Goal: Task Accomplishment & Management: Manage account settings

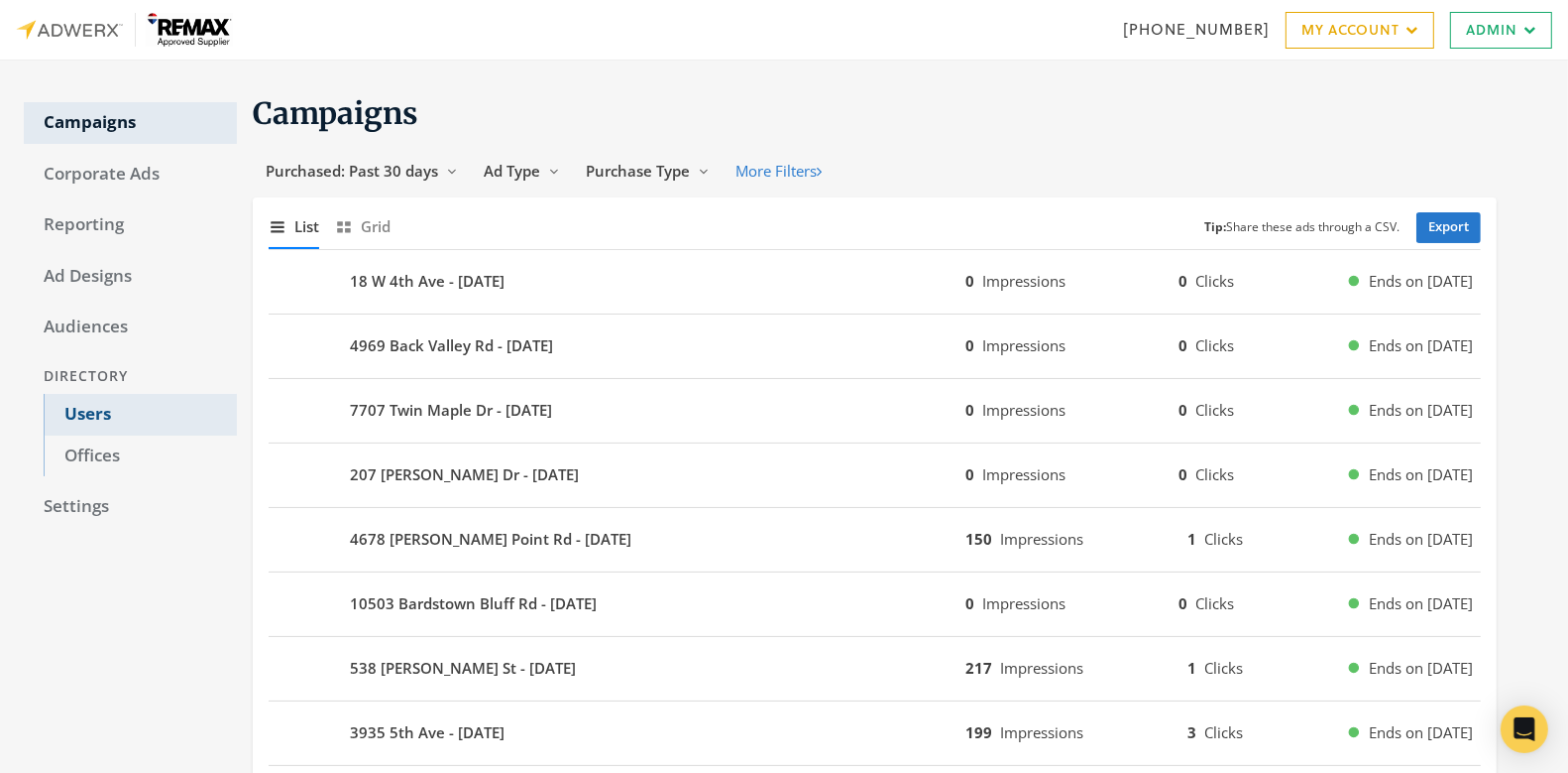
click at [77, 411] on link "Users" at bounding box center [140, 415] width 193 height 42
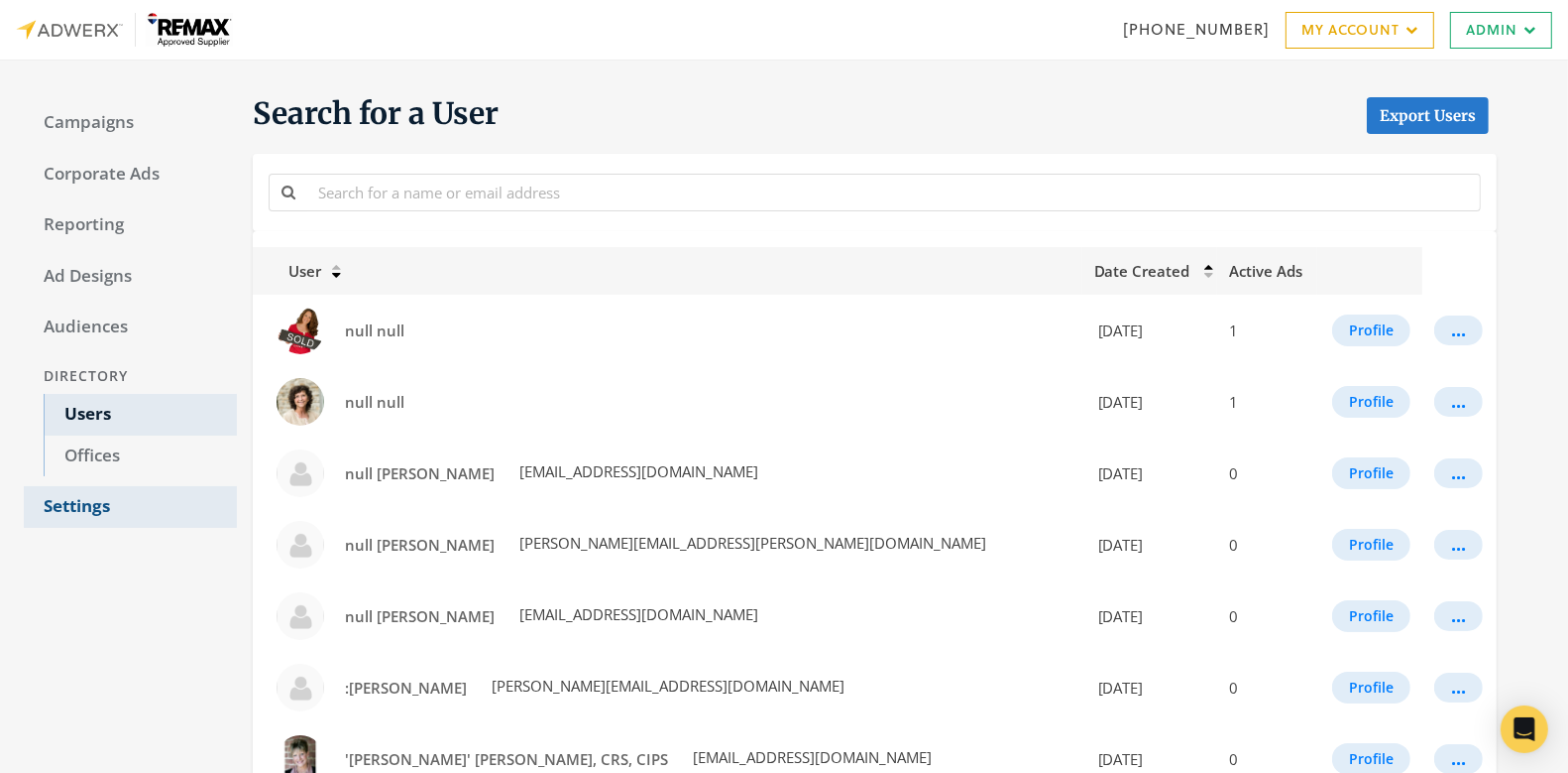
click at [84, 513] on link "Settings" at bounding box center [130, 507] width 213 height 42
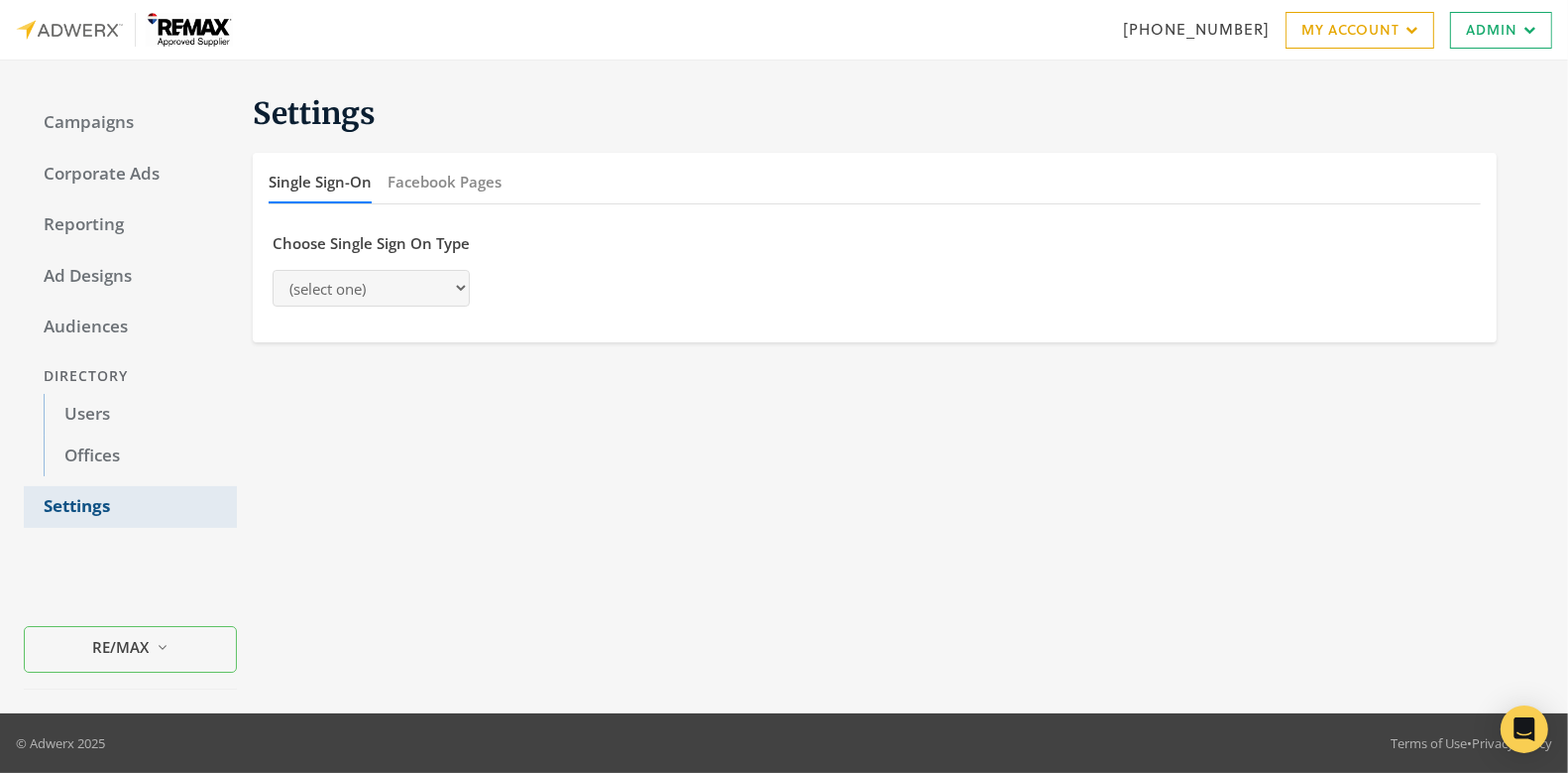
select select "saml"
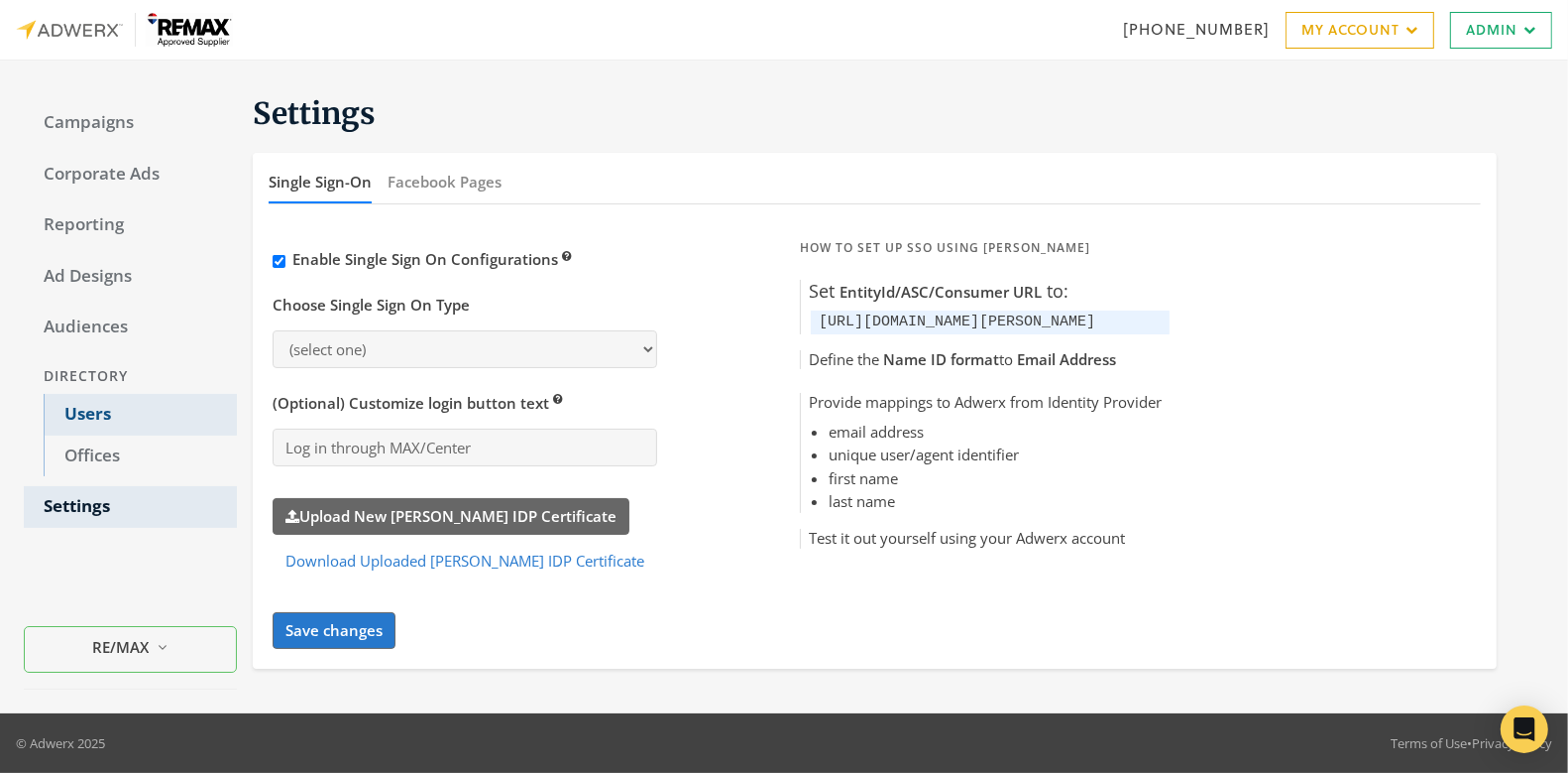
click at [97, 414] on link "Users" at bounding box center [140, 415] width 193 height 42
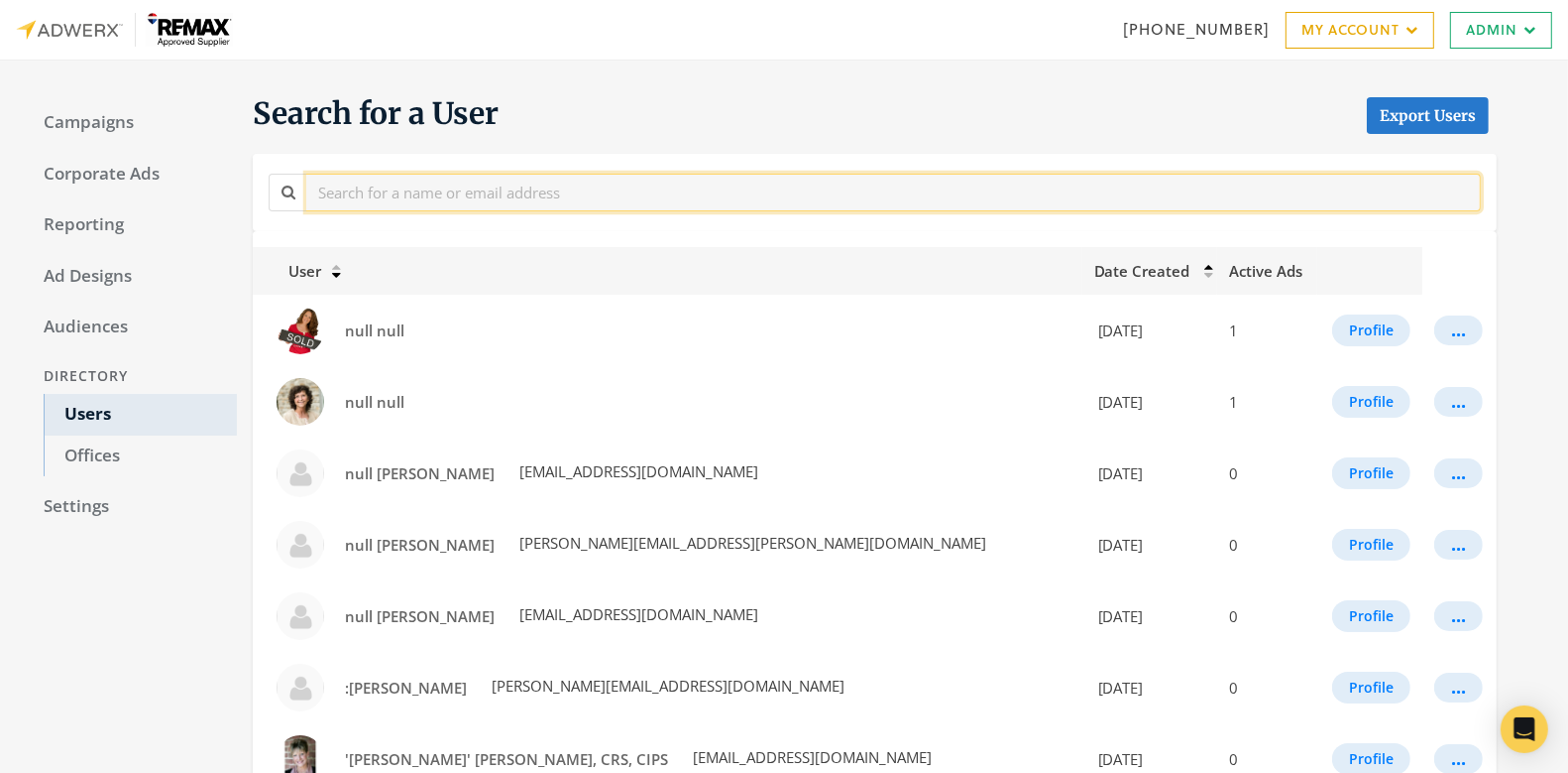
click at [365, 187] on input "text" at bounding box center [894, 192] width 1175 height 37
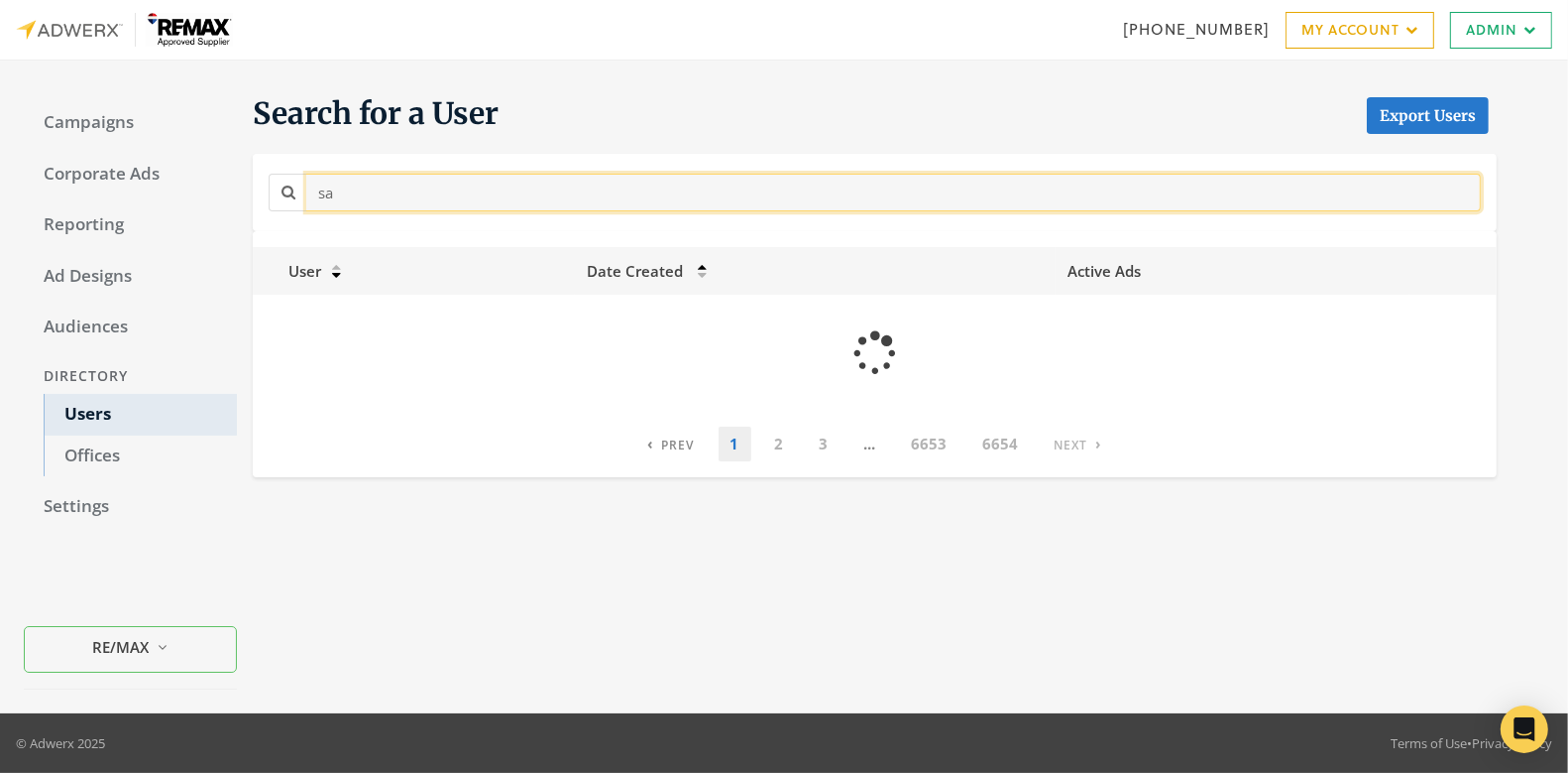
type input "s"
type input "d"
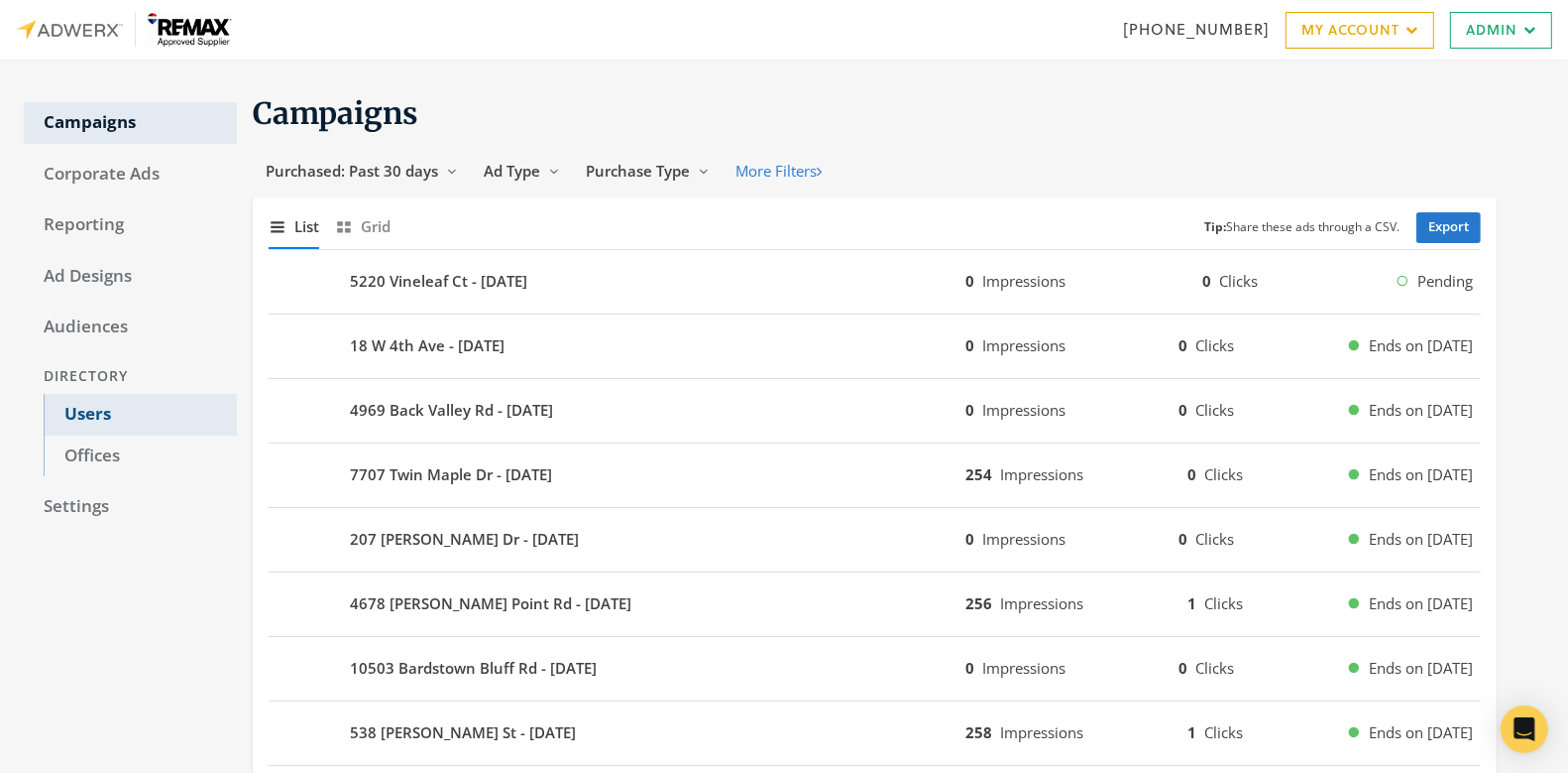
click at [83, 418] on link "Users" at bounding box center [140, 415] width 193 height 42
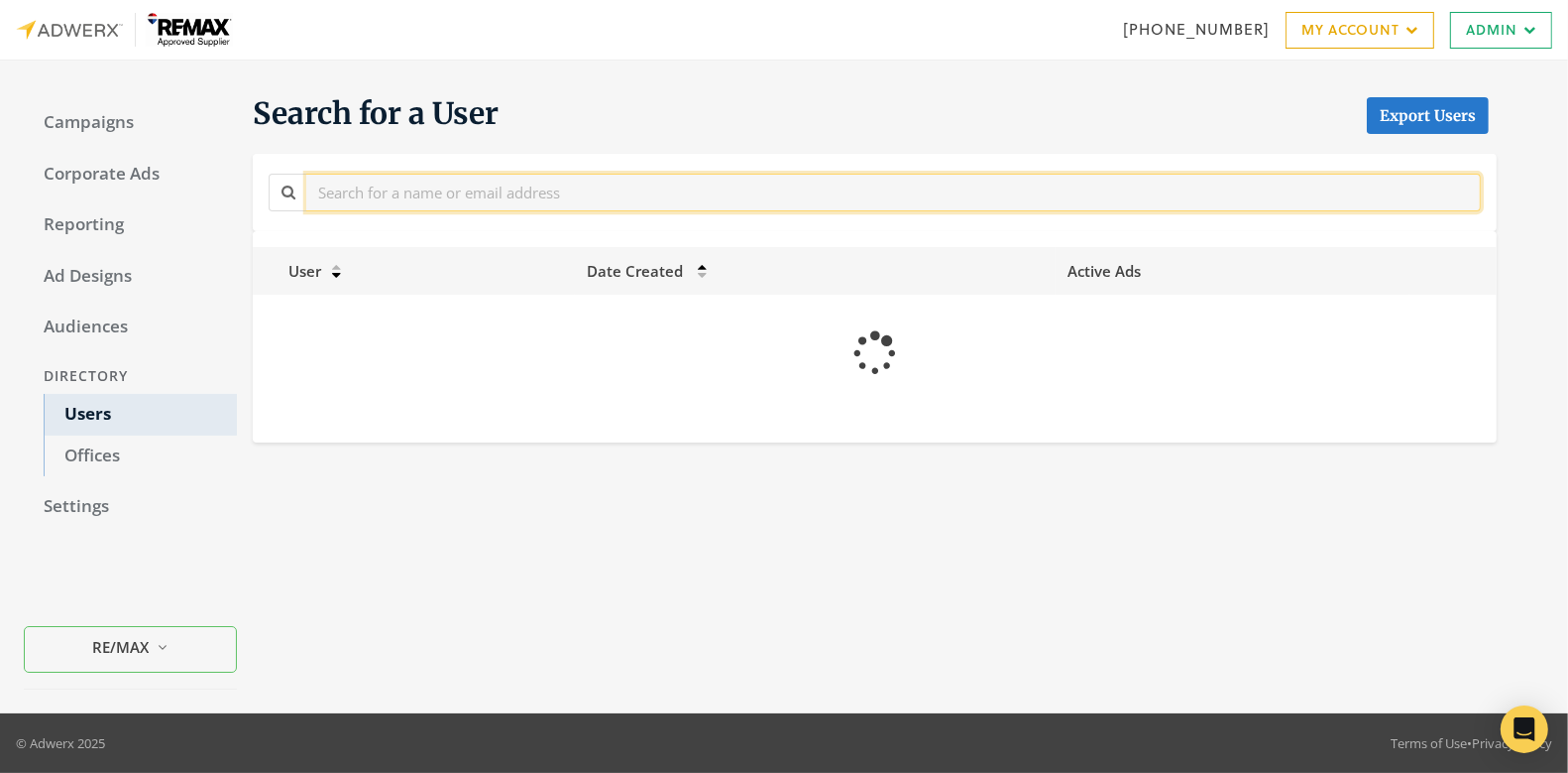
click at [406, 188] on input "text" at bounding box center [894, 192] width 1175 height 37
type input "sara dog"
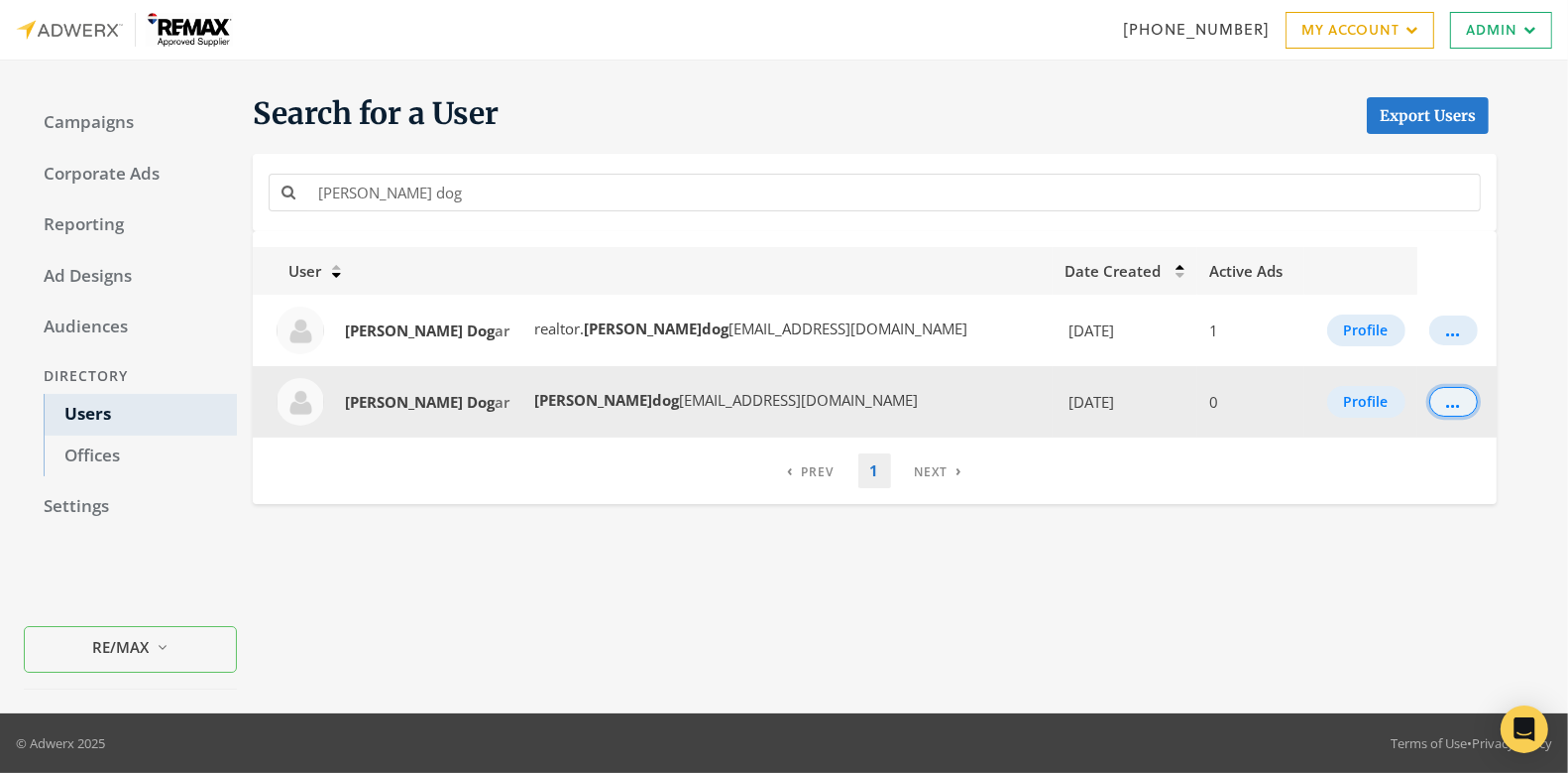
click at [1432, 404] on button "..." at bounding box center [1454, 402] width 49 height 30
click at [467, 401] on strong "Dog" at bounding box center [481, 402] width 28 height 20
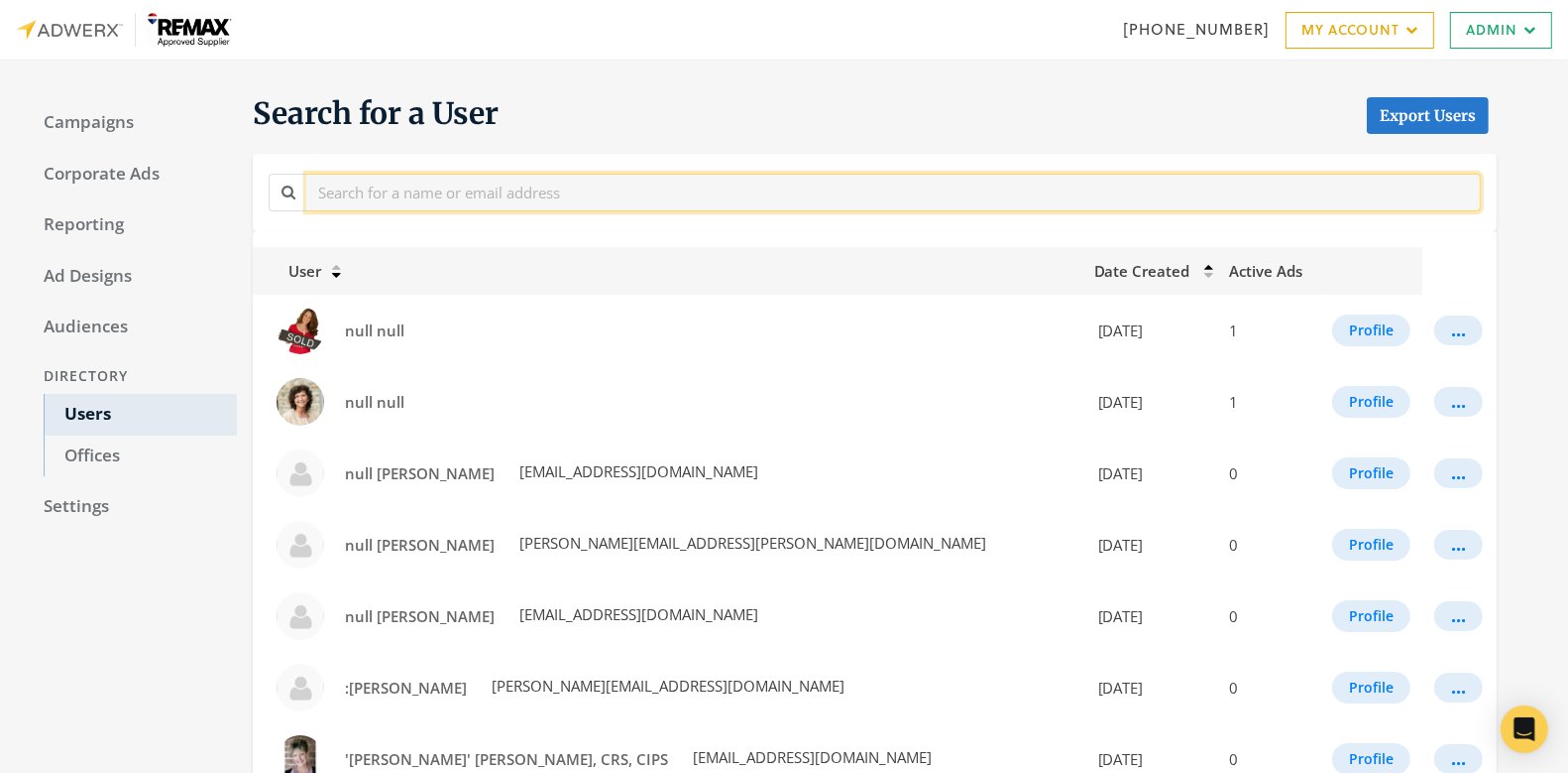
click at [369, 181] on input "text" at bounding box center [894, 192] width 1175 height 37
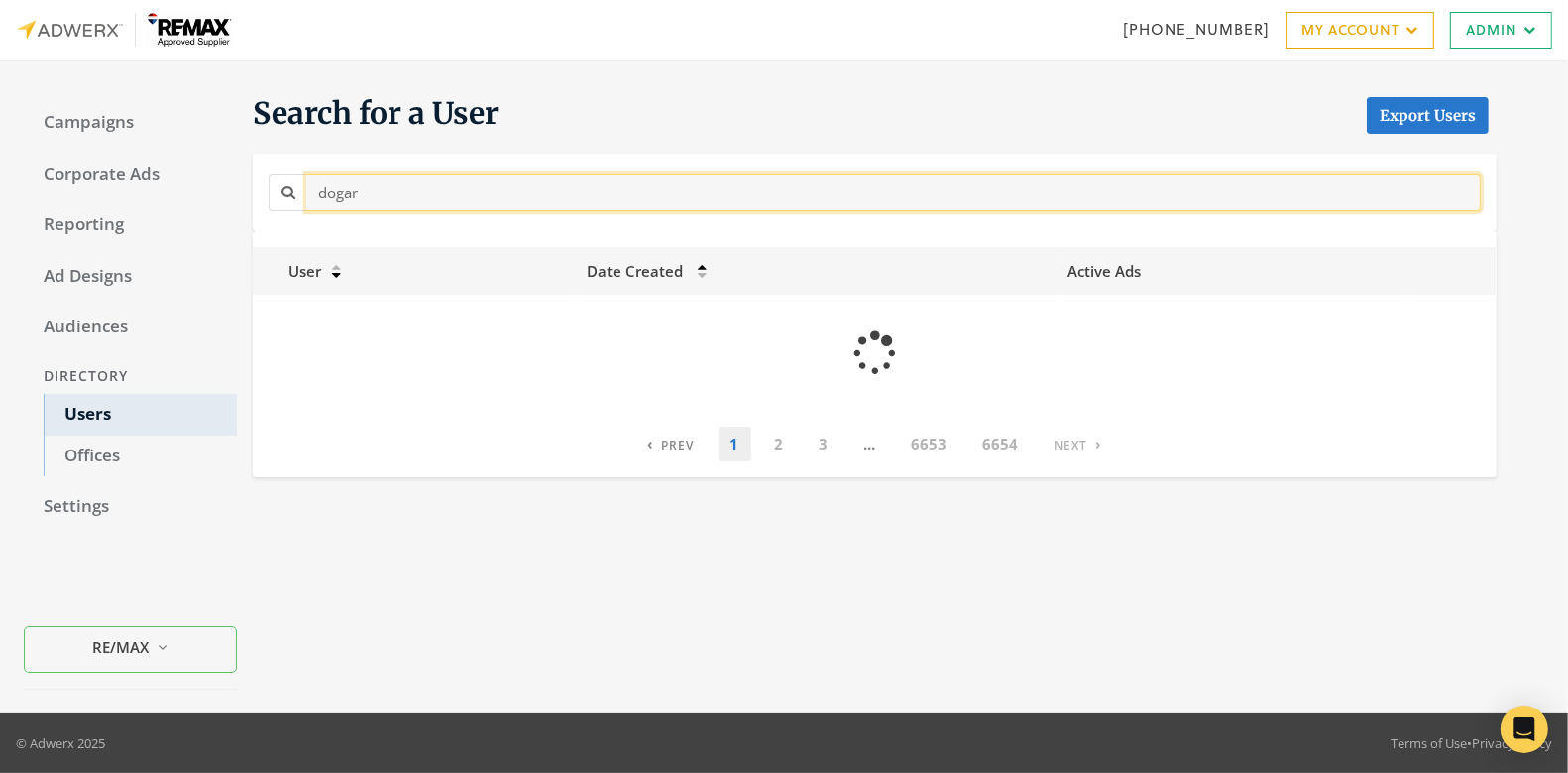
type input "dogar"
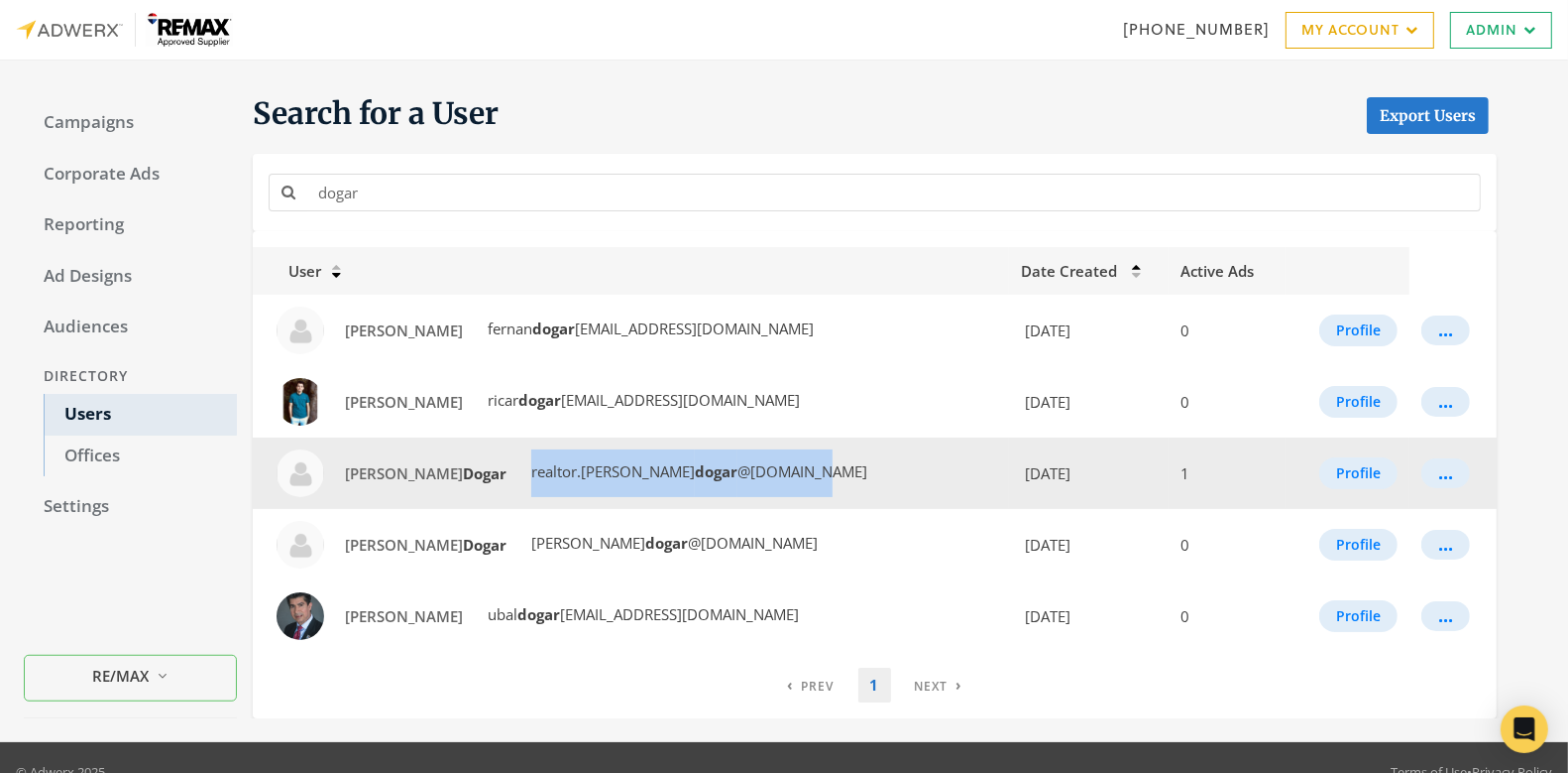
drag, startPoint x: 449, startPoint y: 469, endPoint x: 665, endPoint y: 464, distance: 216.1
click at [665, 464] on td "[PERSON_NAME] realtor.[PERSON_NAME] @[DOMAIN_NAME]" at bounding box center [631, 473] width 757 height 71
copy span "realtor.[PERSON_NAME] @[DOMAIN_NAME]"
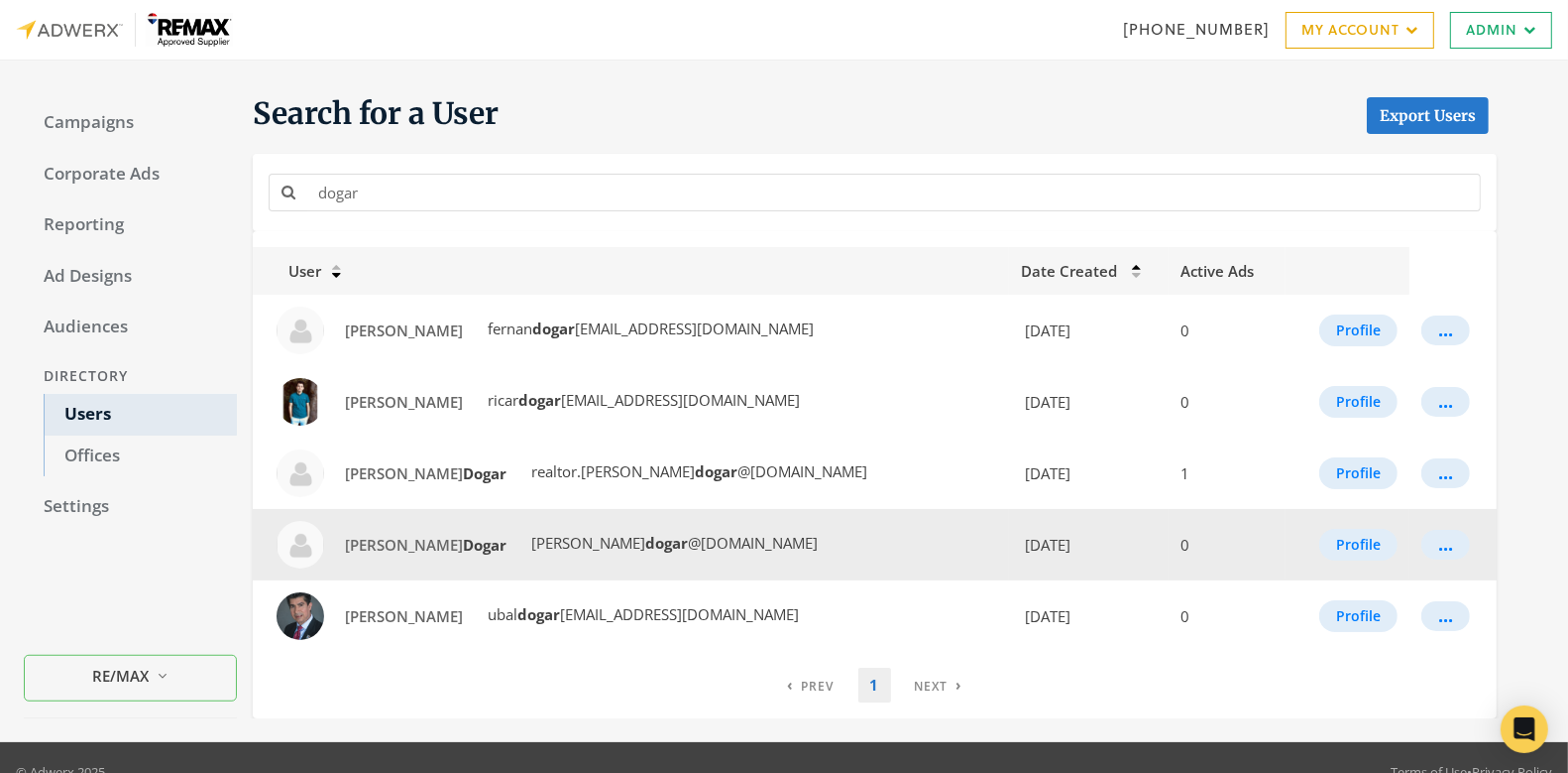
click at [637, 544] on td "[PERSON_NAME] [PERSON_NAME] @[DOMAIN_NAME]" at bounding box center [631, 545] width 757 height 71
drag, startPoint x: 637, startPoint y: 544, endPoint x: 449, endPoint y: 542, distance: 188.0
click at [449, 542] on td "[PERSON_NAME] [PERSON_NAME] @[DOMAIN_NAME]" at bounding box center [631, 545] width 757 height 71
copy span "[PERSON_NAME] @[DOMAIN_NAME]"
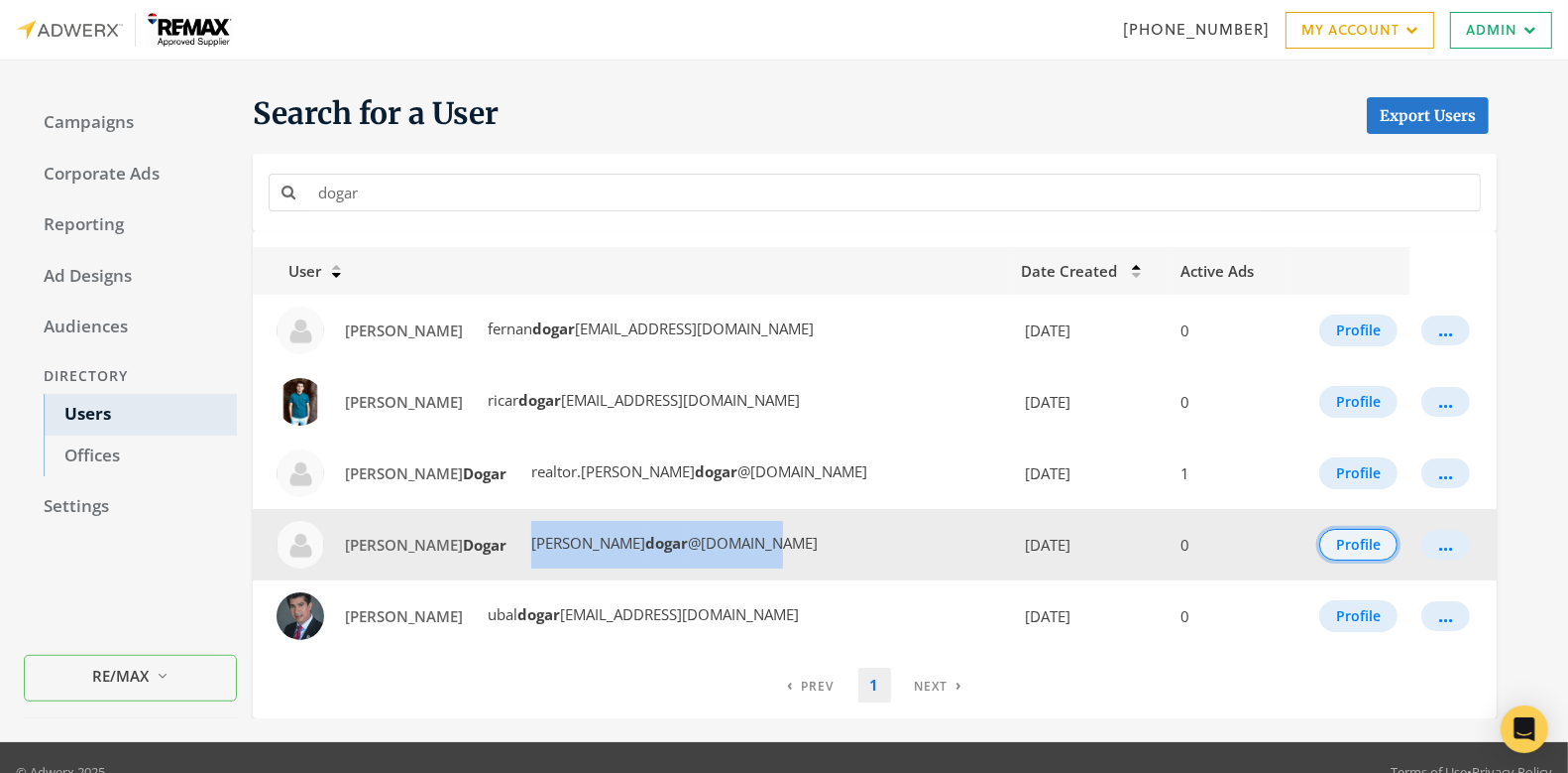
click at [1340, 542] on button "Profile" at bounding box center [1359, 545] width 78 height 32
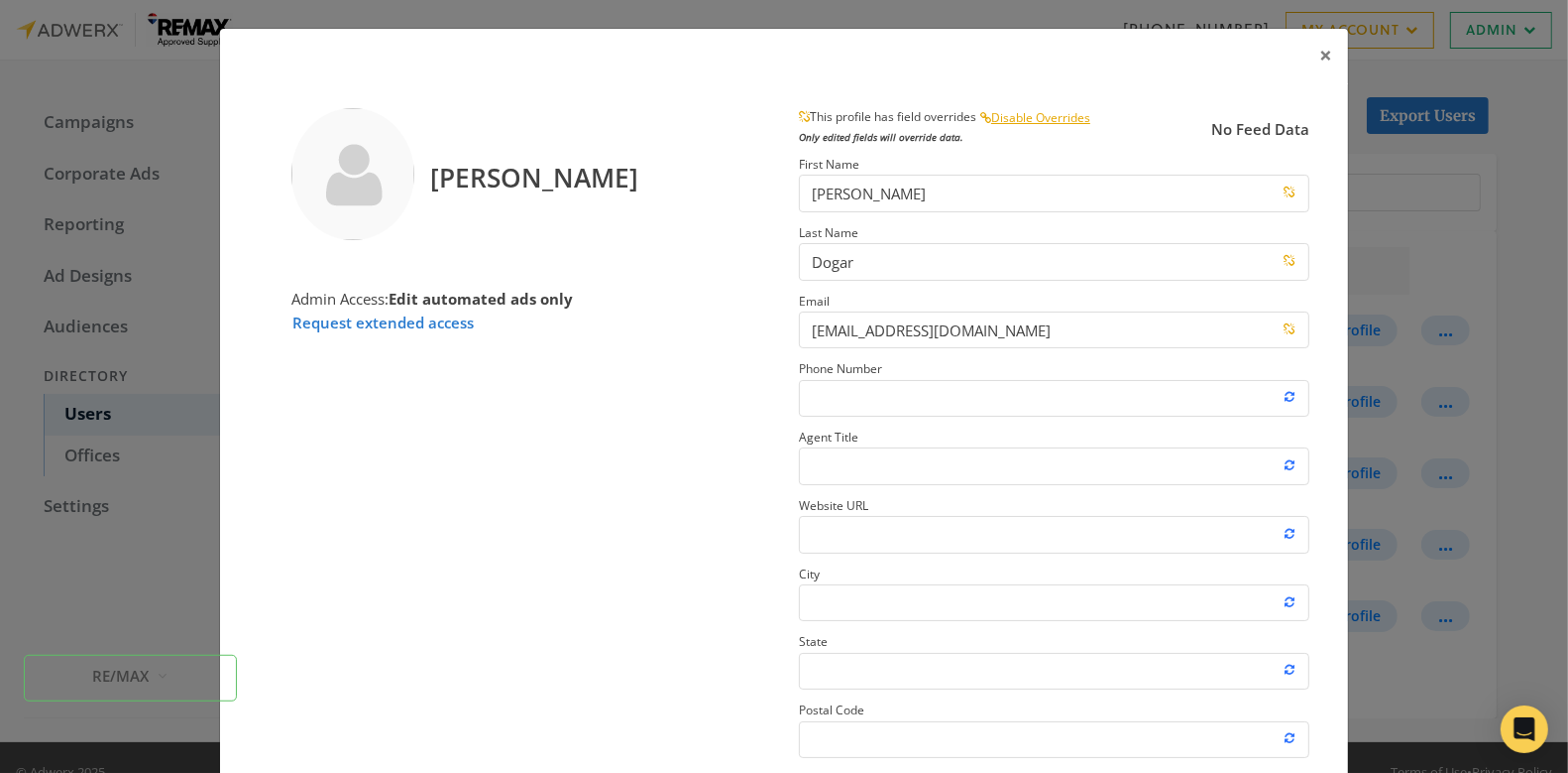
scroll to position [232, 0]
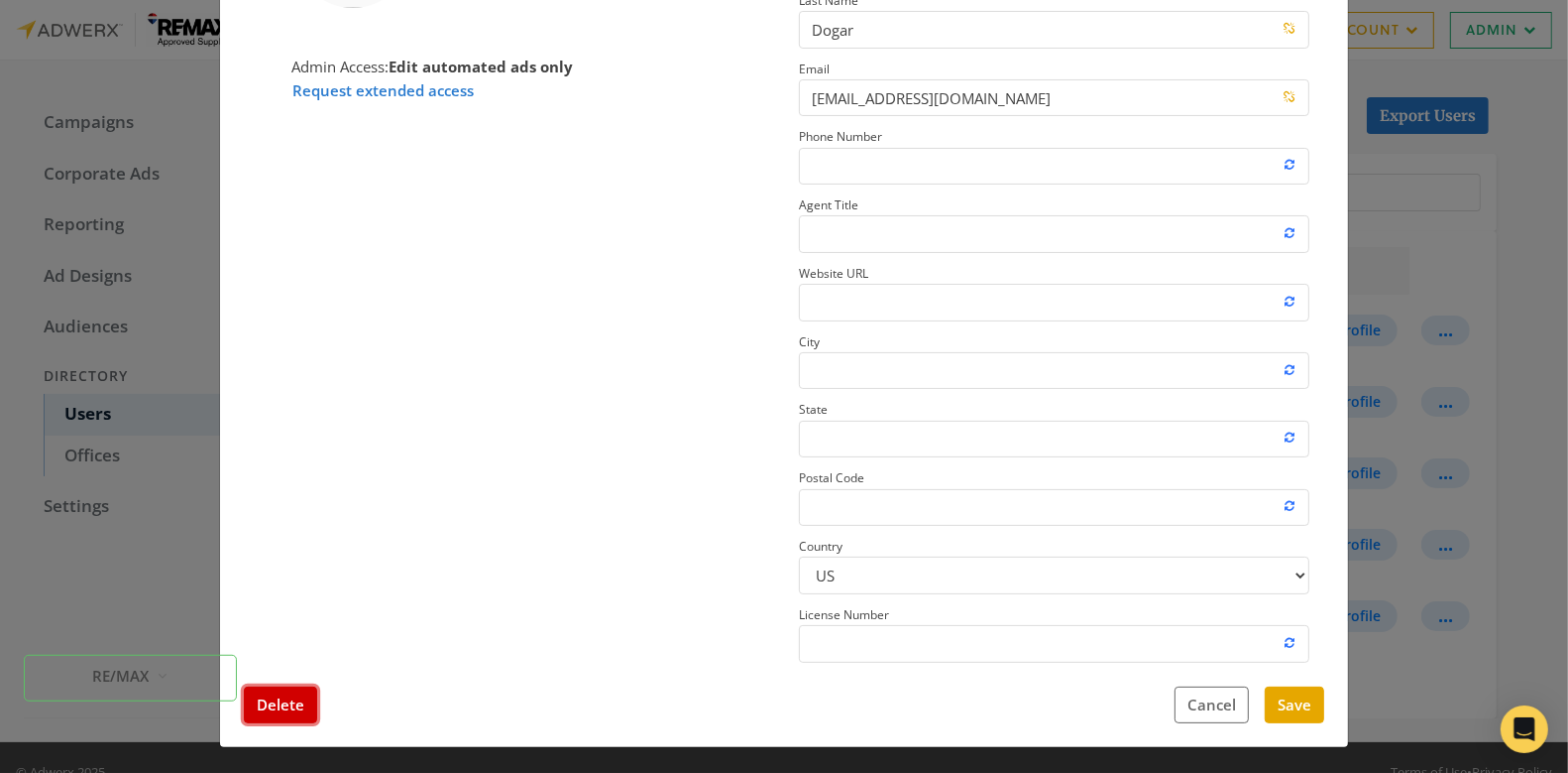
click at [283, 709] on button "Delete" at bounding box center [281, 705] width 73 height 37
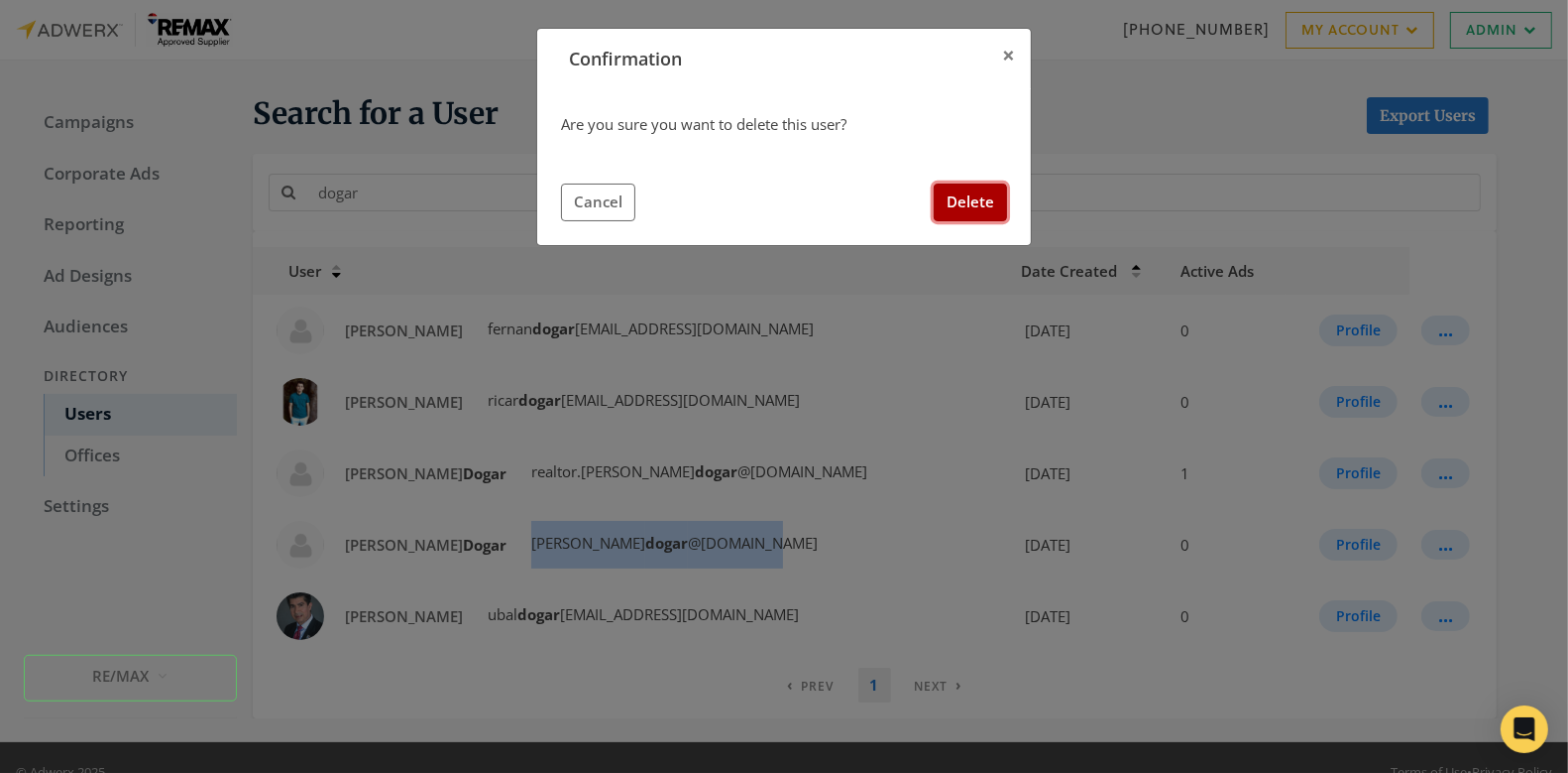
click at [980, 198] on button "Delete" at bounding box center [971, 201] width 73 height 37
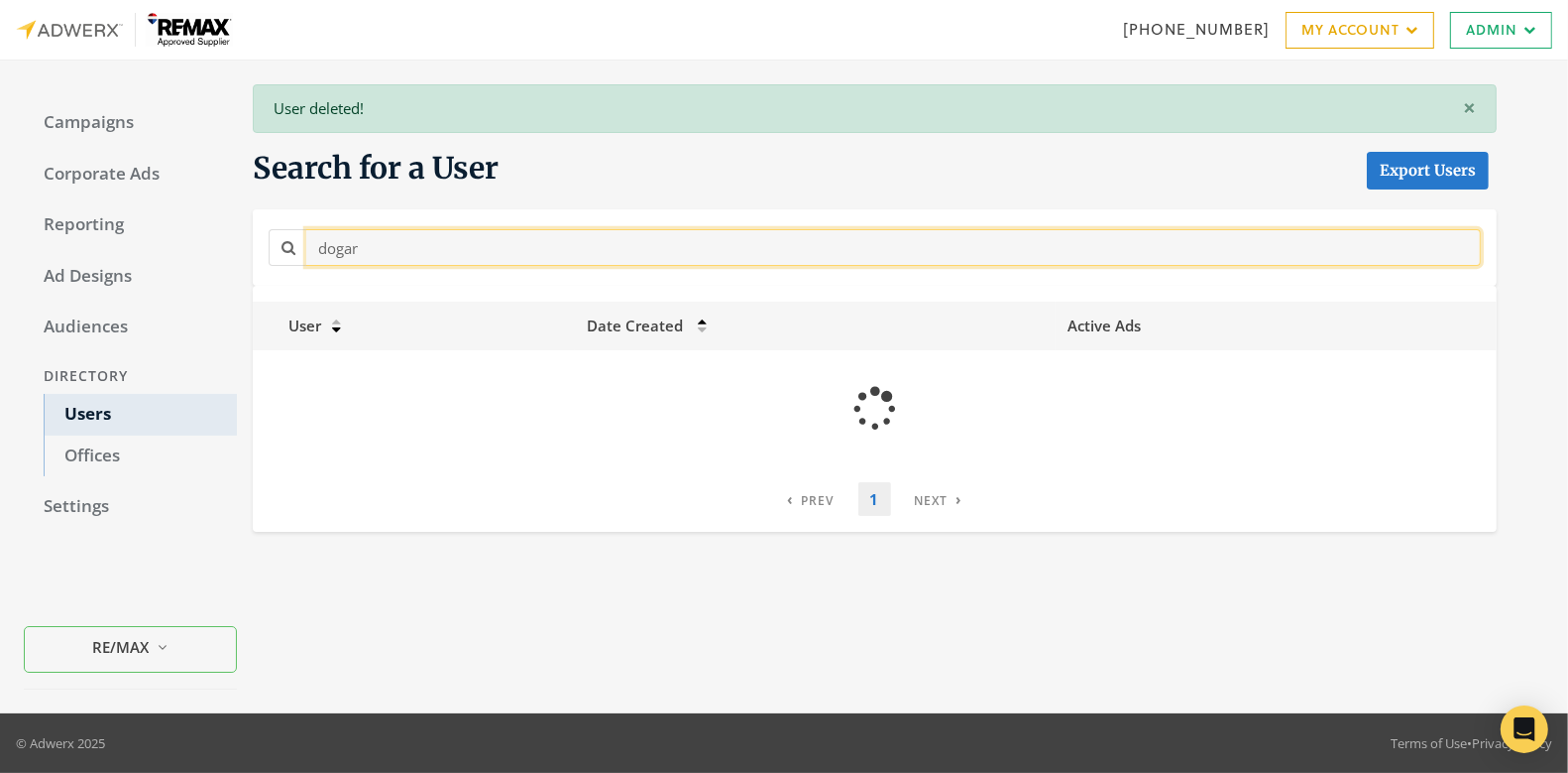
click at [406, 249] on input "dogar" at bounding box center [894, 247] width 1175 height 37
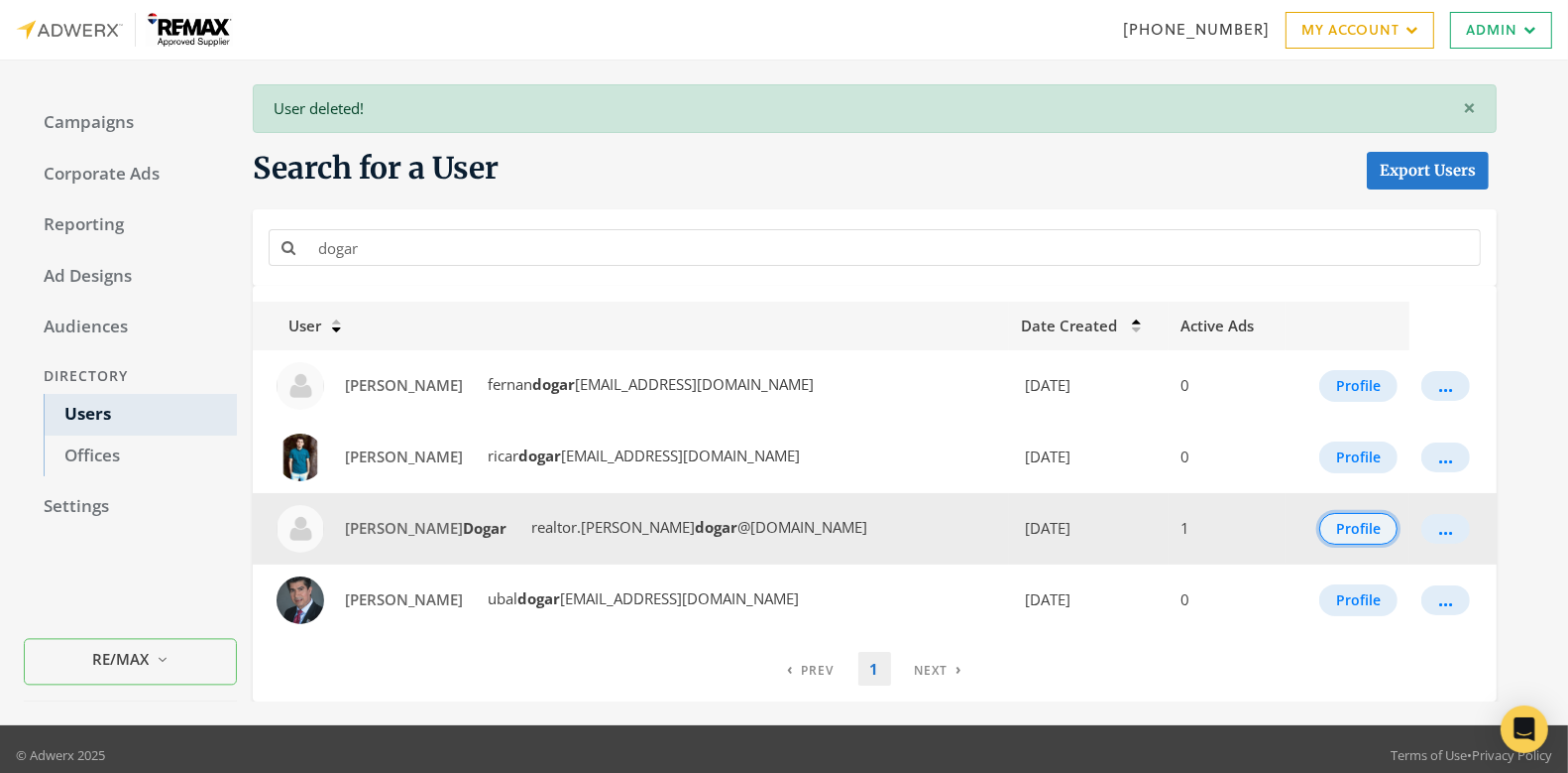
click at [1342, 530] on button "Profile" at bounding box center [1359, 529] width 78 height 32
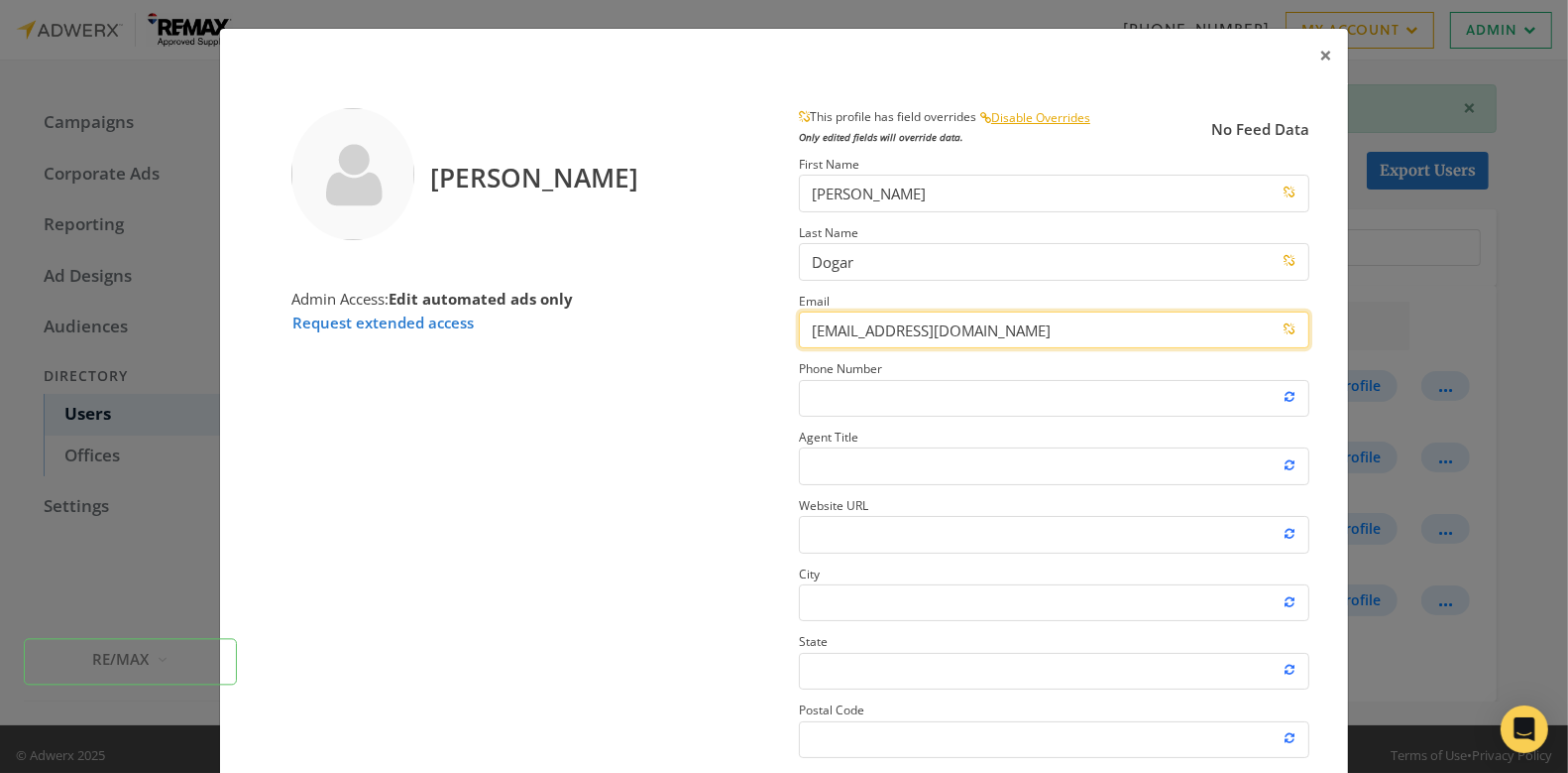
click at [954, 334] on input "[EMAIL_ADDRESS][DOMAIN_NAME]" at bounding box center [1054, 329] width 511 height 37
paste input "[EMAIL_ADDRESS][DOMAIN_NAME]"
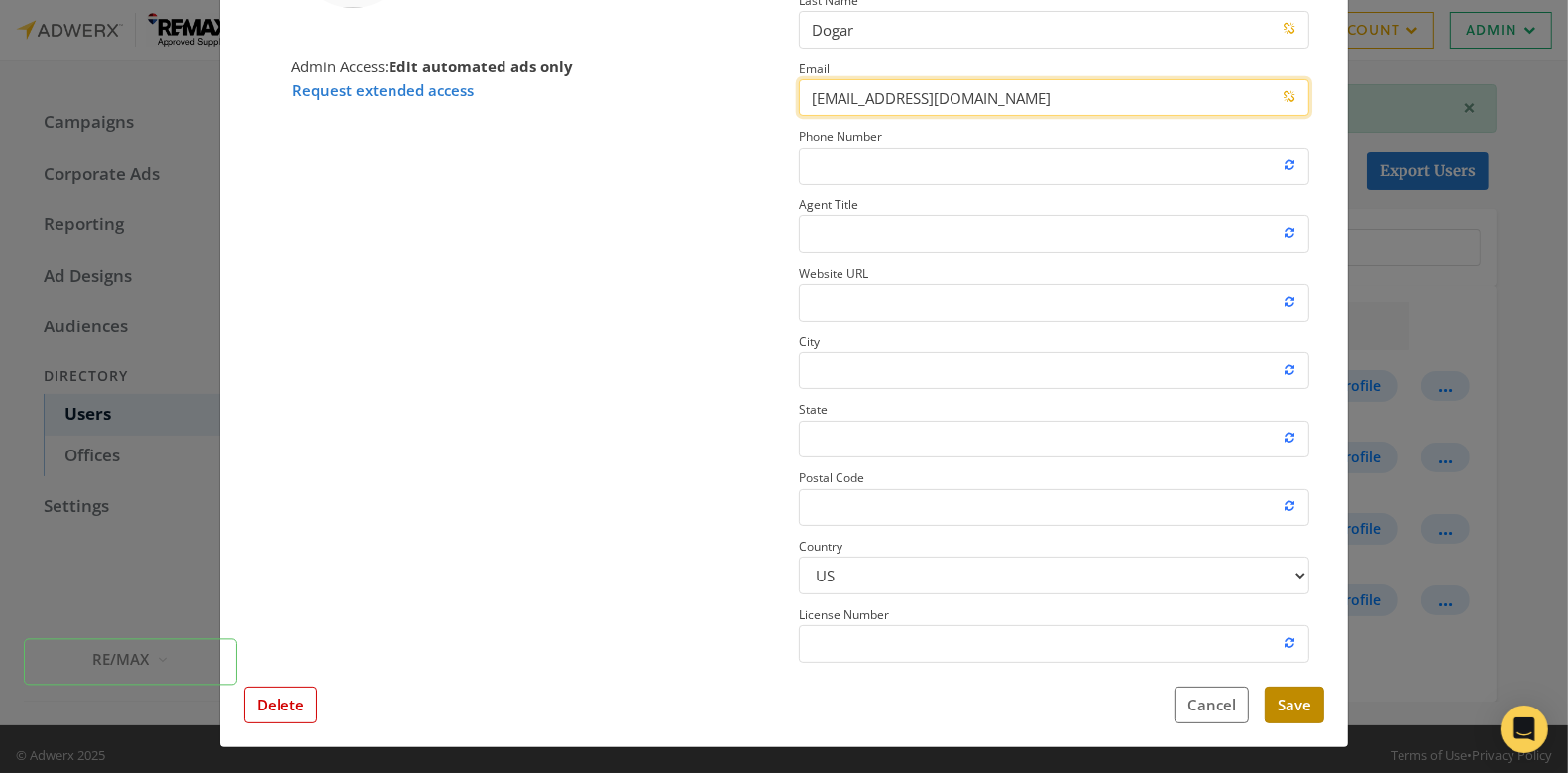
type input "[EMAIL_ADDRESS][DOMAIN_NAME]"
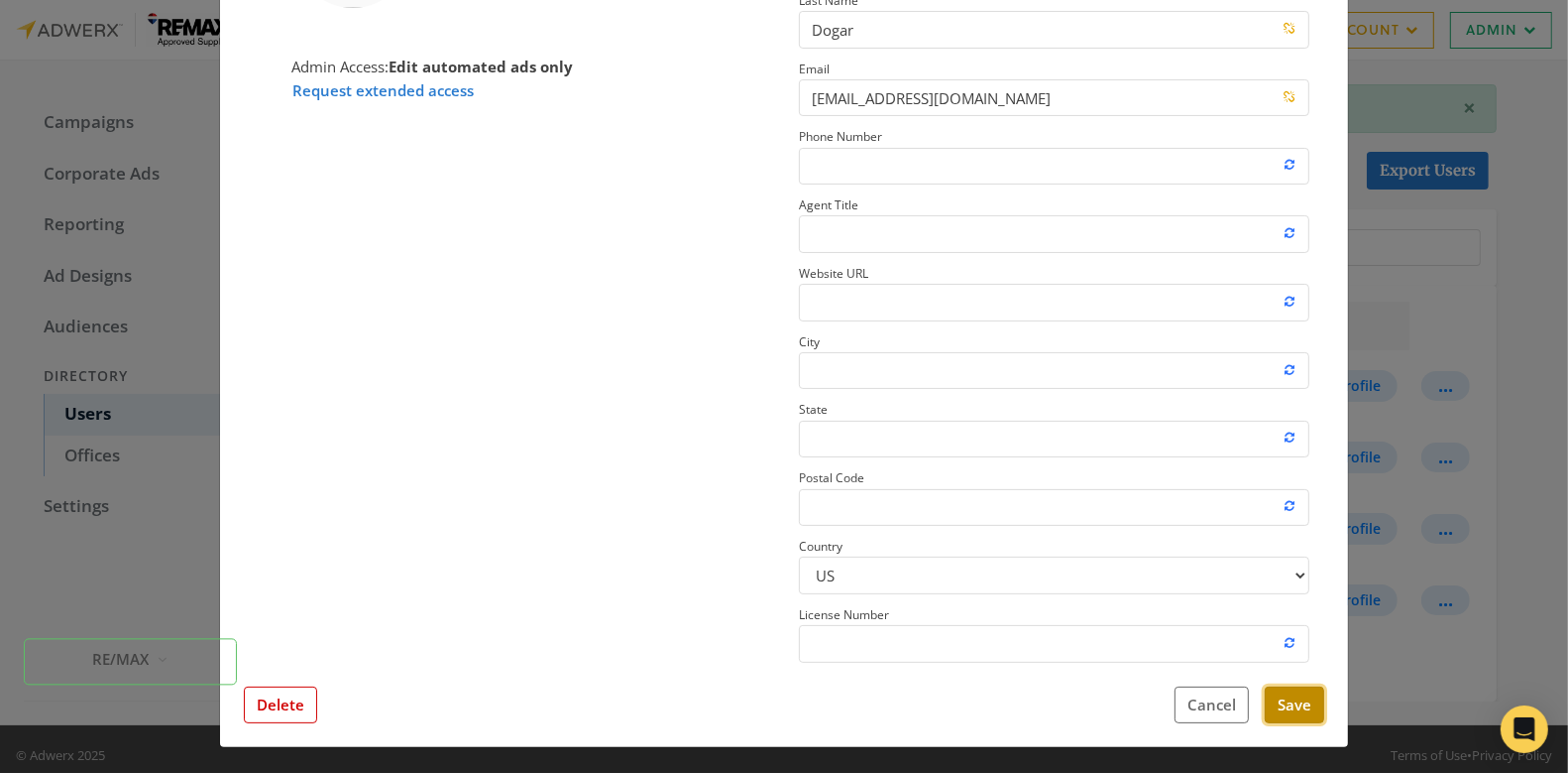
click at [1296, 700] on button "Save" at bounding box center [1295, 705] width 60 height 37
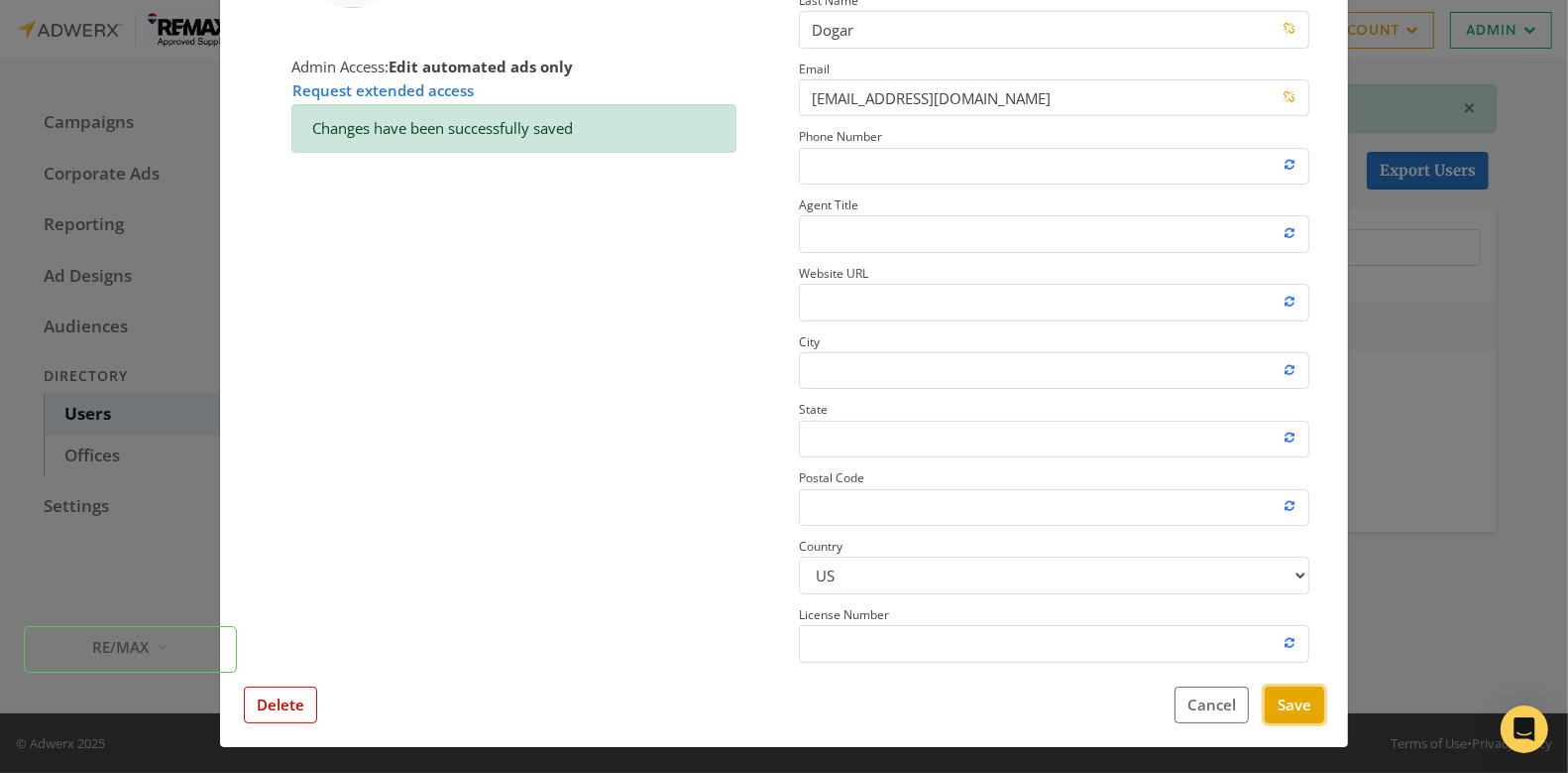
scroll to position [0, 0]
